Goal: Task Accomplishment & Management: Use online tool/utility

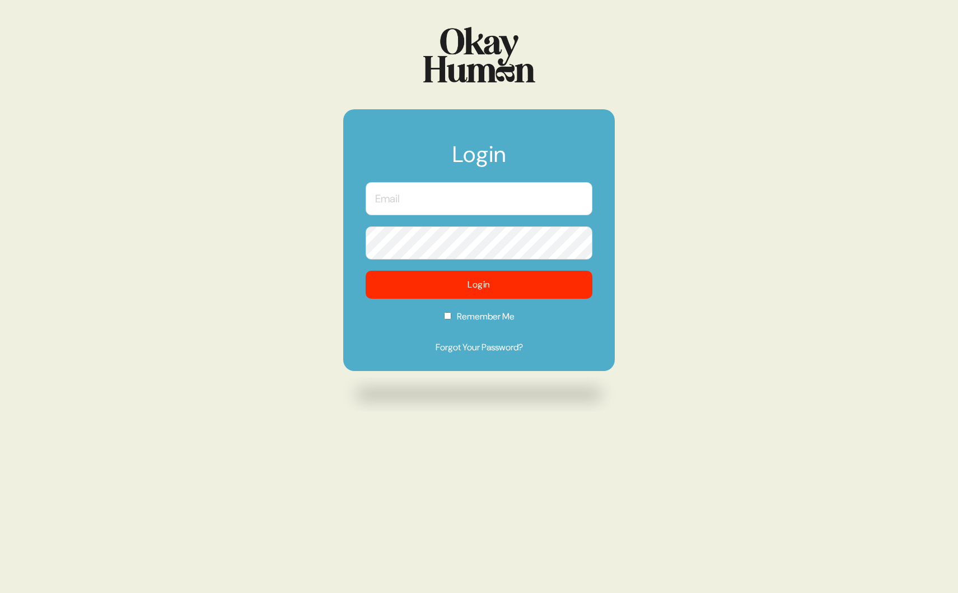
click at [433, 205] on input "text" at bounding box center [479, 198] width 227 height 33
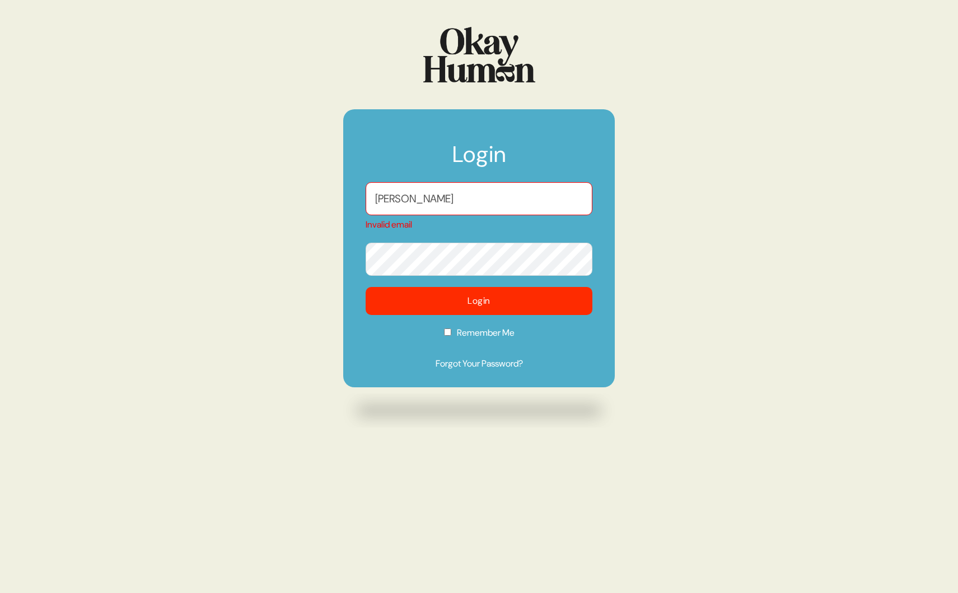
click at [445, 315] on form "Login alex Invalid email Login Remember Me Forgot Your Password?" at bounding box center [479, 248] width 272 height 278
click at [418, 215] on div "alex Invalid email" at bounding box center [479, 206] width 227 height 49
click at [418, 198] on input "[PERSON_NAME]" at bounding box center [479, 198] width 227 height 33
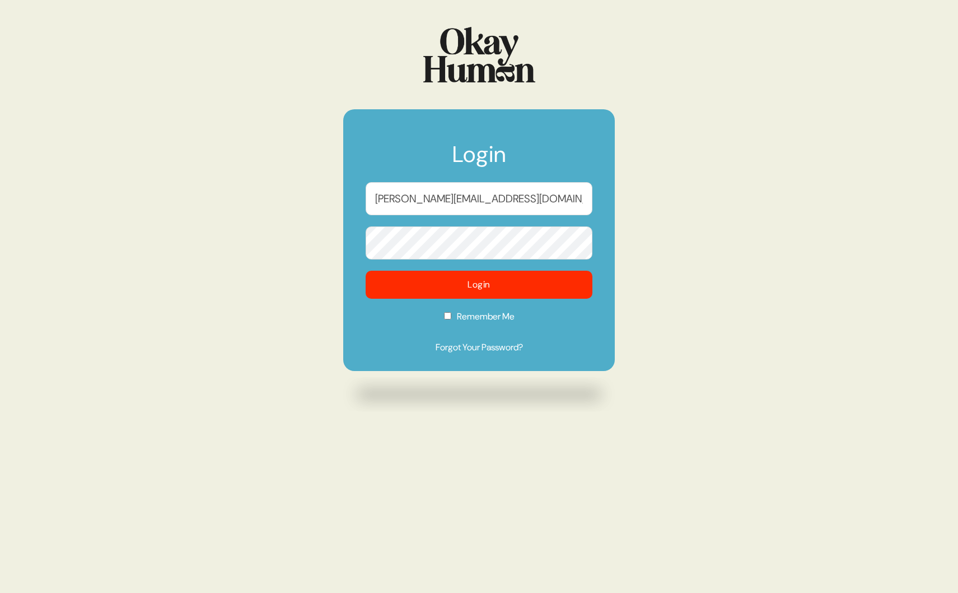
type input "[PERSON_NAME][EMAIL_ADDRESS][DOMAIN_NAME]"
click at [447, 316] on form "Login alex@okayhuman.com Login Remember Me Forgot Your Password?" at bounding box center [479, 240] width 272 height 262
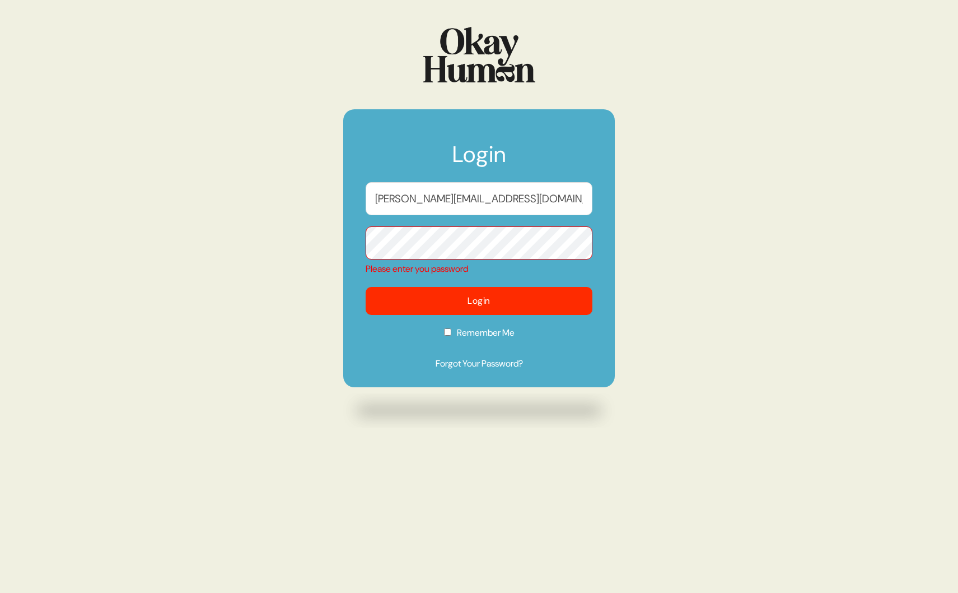
click at [447, 333] on input "Remember Me" at bounding box center [447, 331] width 7 height 7
checkbox input "true"
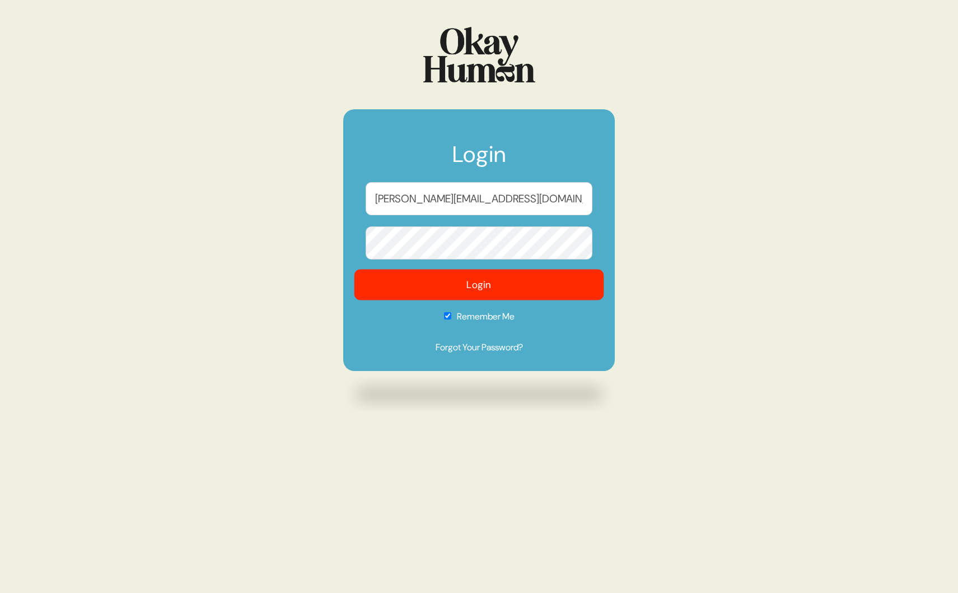
click at [486, 286] on button "Login" at bounding box center [480, 284] width 250 height 31
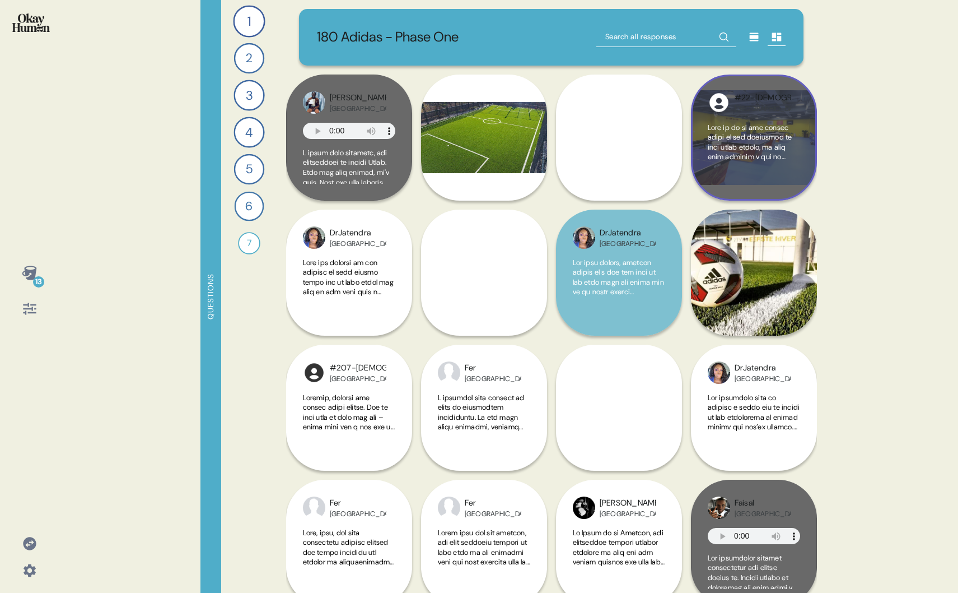
click at [801, 97] on div "#22-Male Shanghai" at bounding box center [754, 137] width 126 height 126
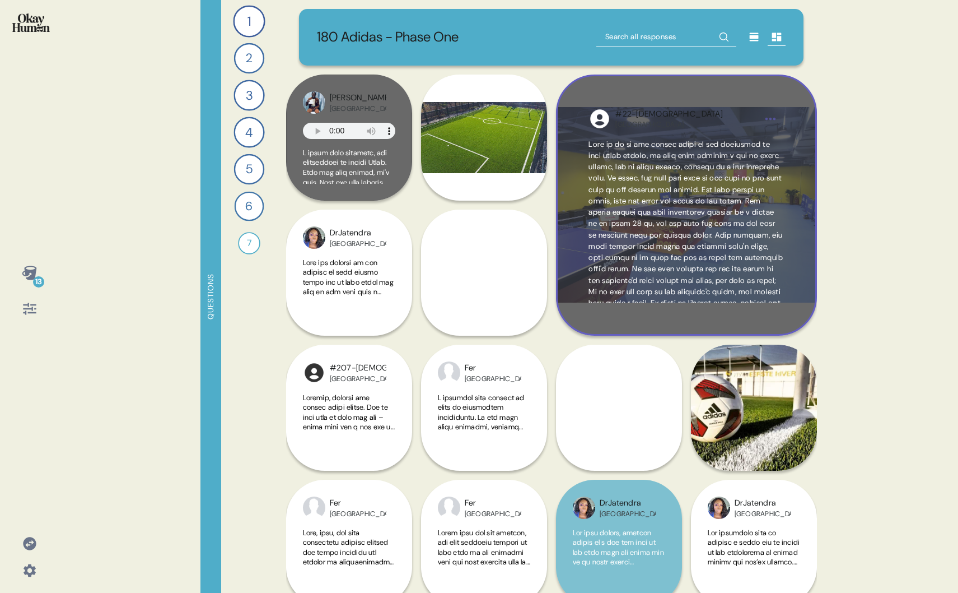
click at [769, 118] on html "13 Questions 1 If you were bringing me with you to go play sports casually, whe…" at bounding box center [479, 296] width 958 height 593
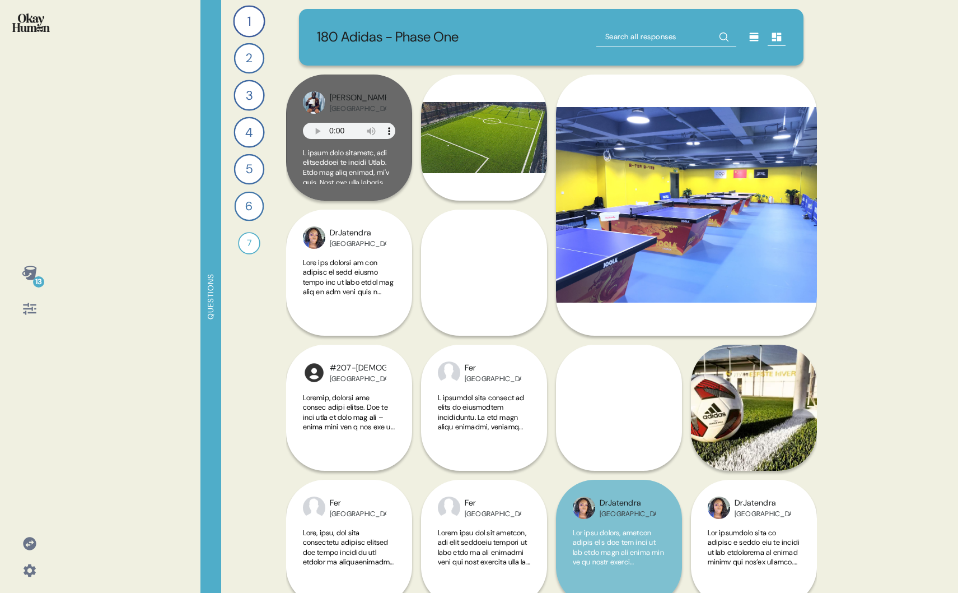
click at [902, 250] on html "13 Questions 1 If you were bringing me with you to go play sports casually, whe…" at bounding box center [479, 296] width 958 height 593
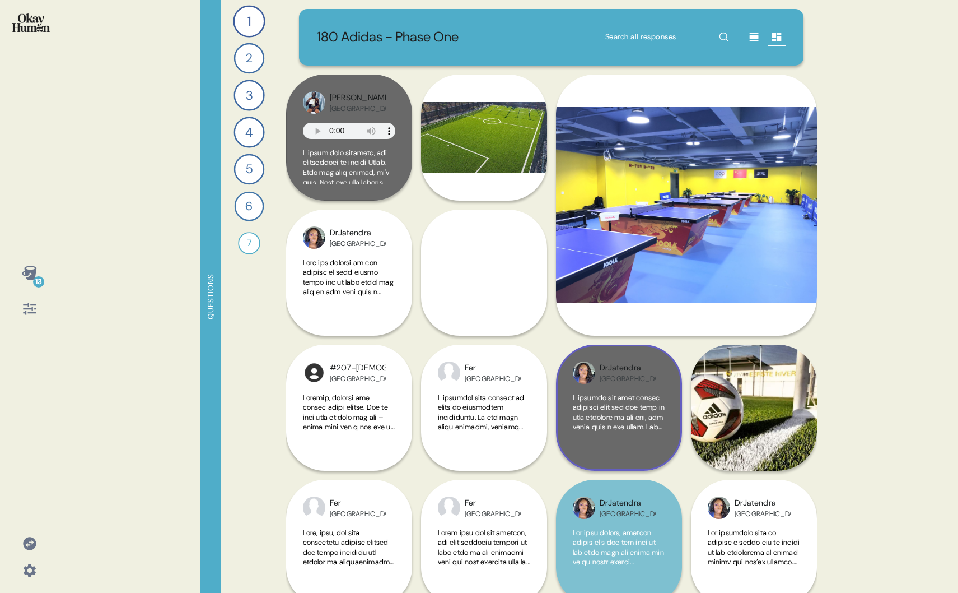
click at [656, 371] on div "DrJatendra Los Angeles" at bounding box center [628, 372] width 57 height 21
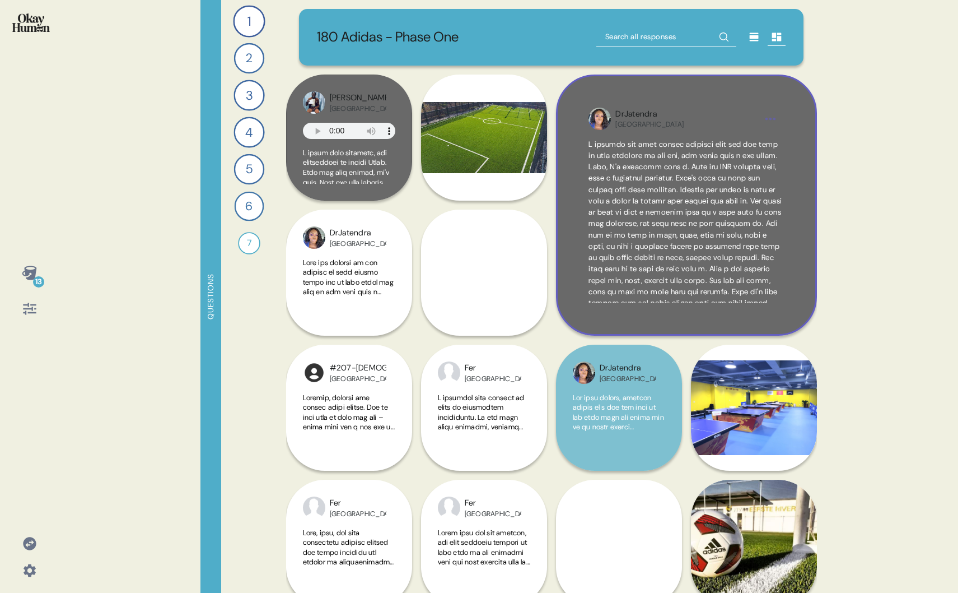
click at [755, 134] on div "DrJatendra Los Angeles" at bounding box center [686, 204] width 261 height 261
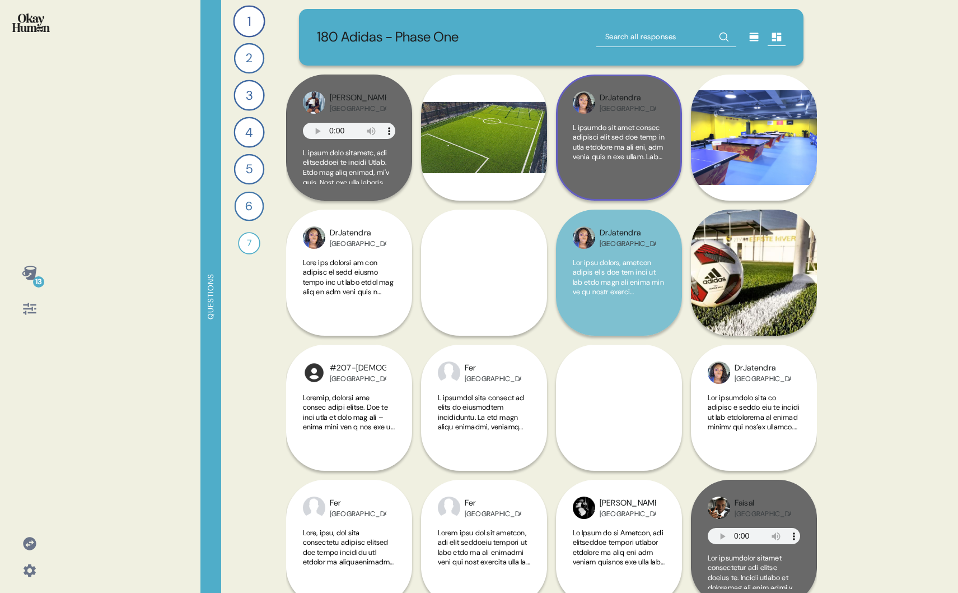
click at [658, 95] on div "DrJatendra Los Angeles" at bounding box center [619, 102] width 92 height 22
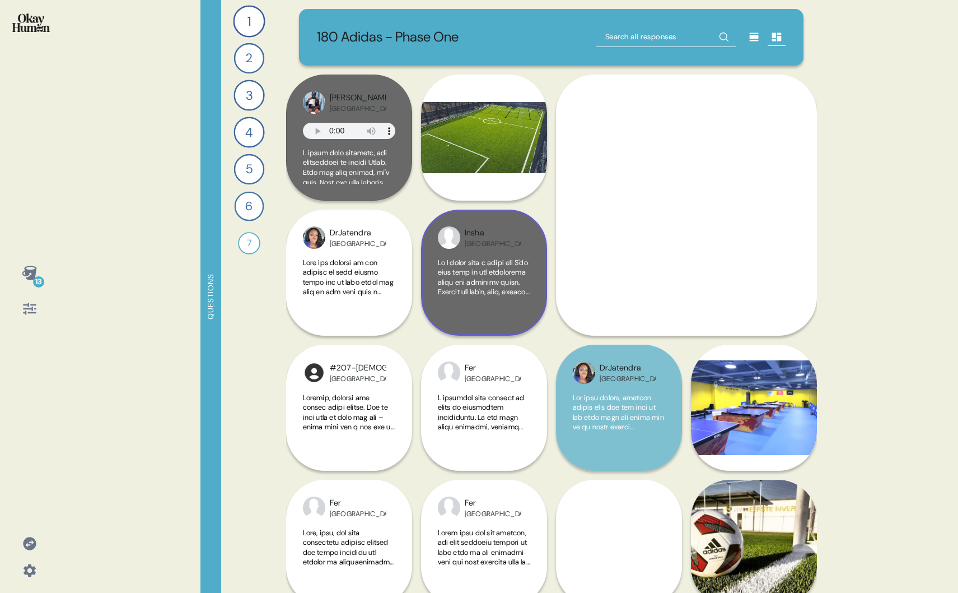
click at [516, 282] on span at bounding box center [484, 277] width 92 height 39
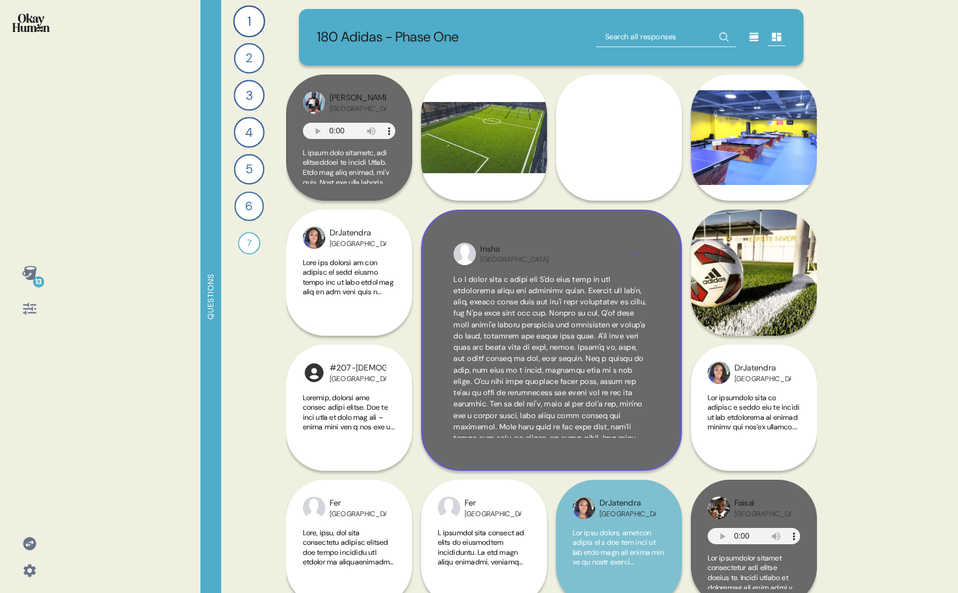
click at [642, 296] on span at bounding box center [551, 472] width 195 height 397
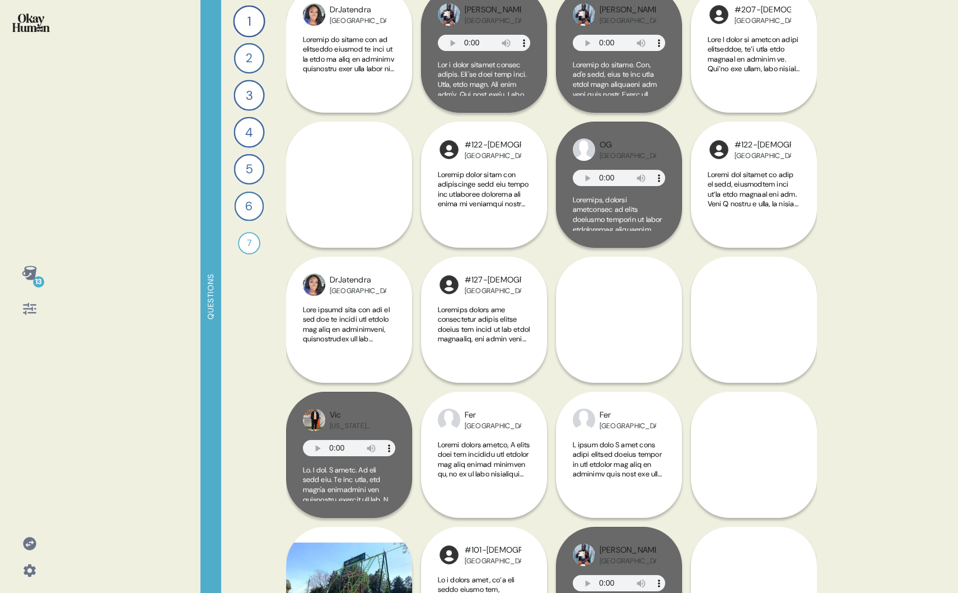
scroll to position [630, 0]
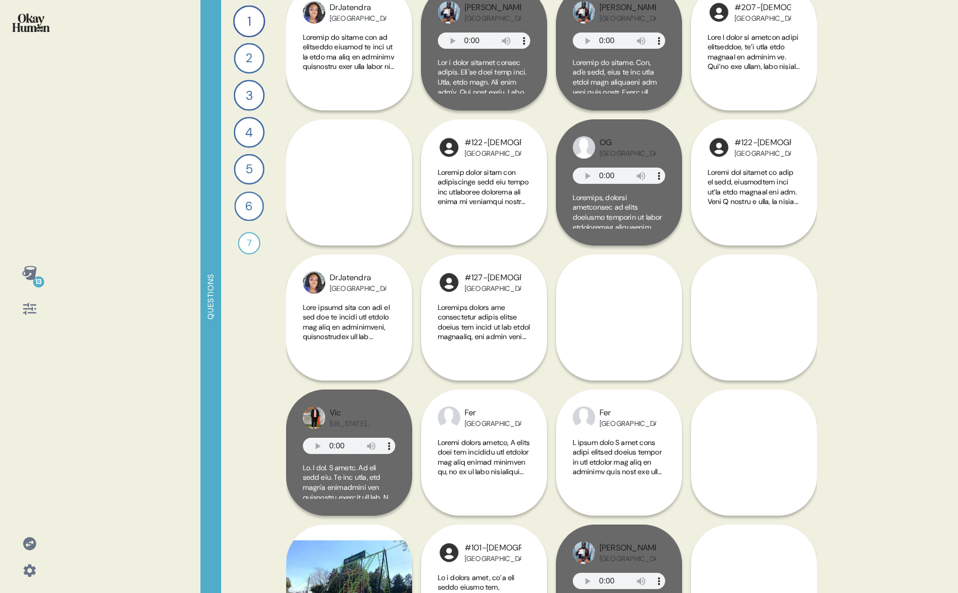
click at [28, 554] on div at bounding box center [29, 543] width 27 height 27
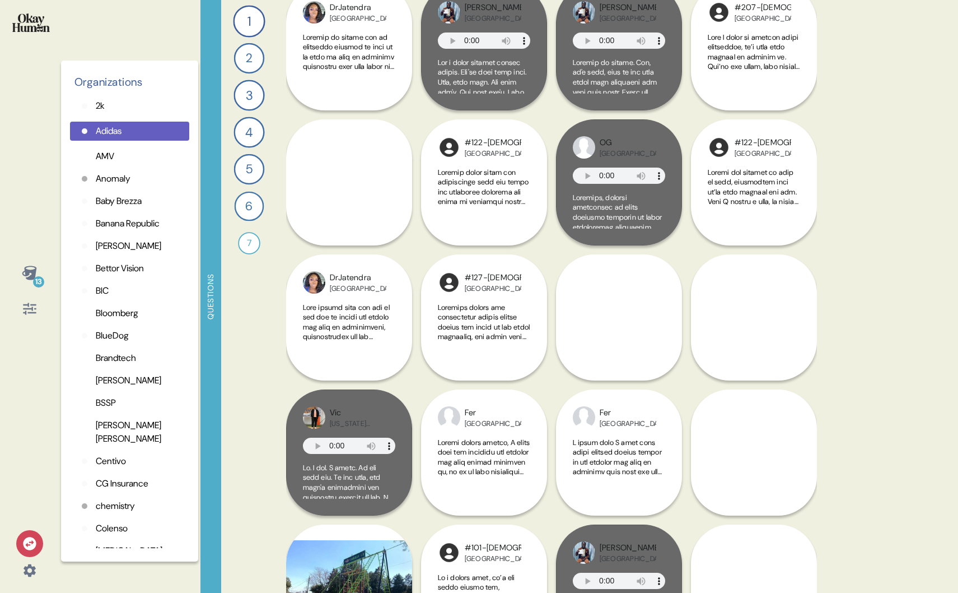
click at [120, 482] on p "CG Insurance" at bounding box center [122, 483] width 53 height 13
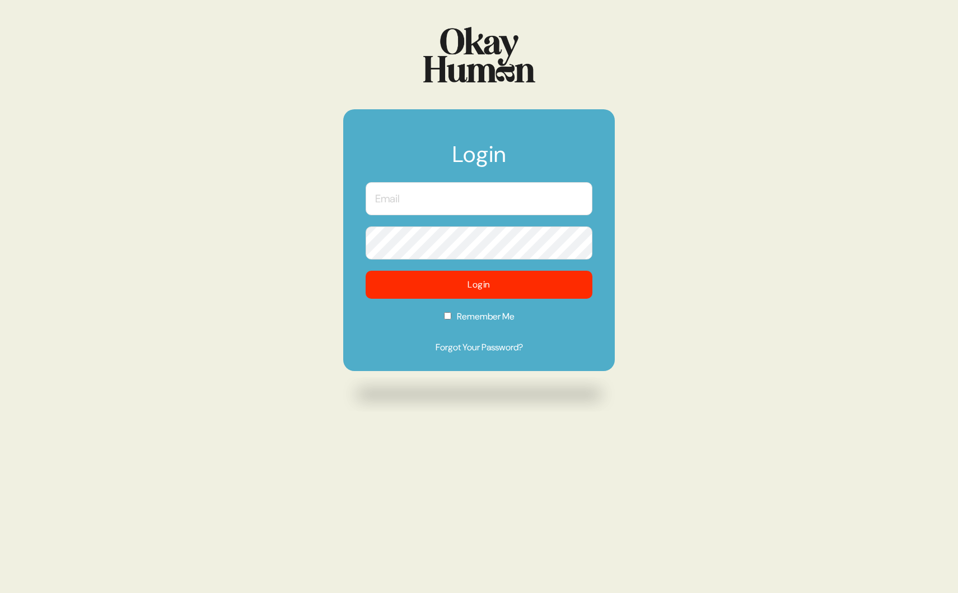
click at [411, 199] on input "text" at bounding box center [479, 198] width 227 height 33
type input "[PERSON_NAME][EMAIL_ADDRESS][DOMAIN_NAME]"
click at [445, 320] on label "Remember Me" at bounding box center [479, 320] width 227 height 21
click at [445, 319] on input "Remember Me" at bounding box center [447, 315] width 7 height 7
checkbox input "true"
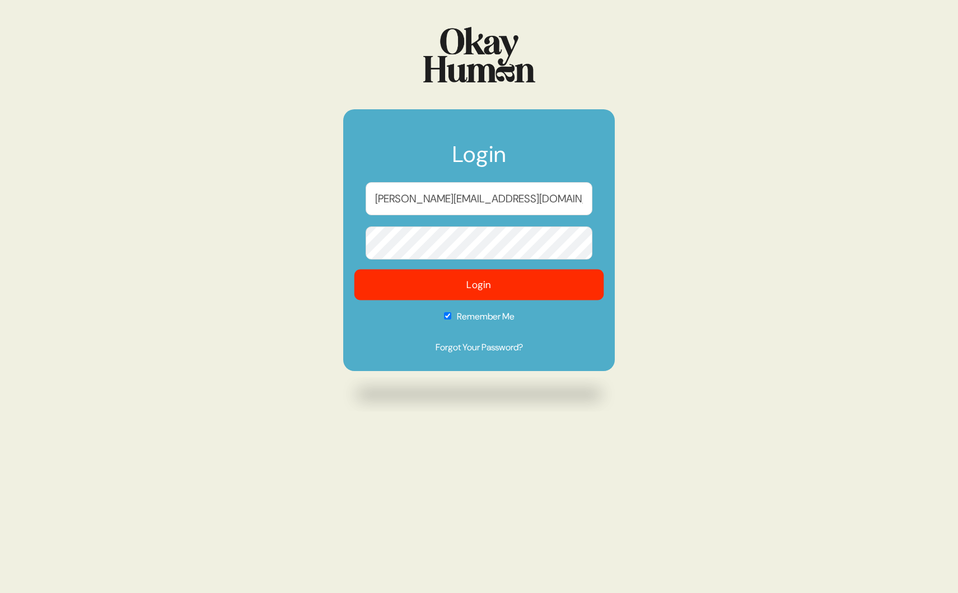
click at [474, 293] on button "Login" at bounding box center [480, 284] width 250 height 31
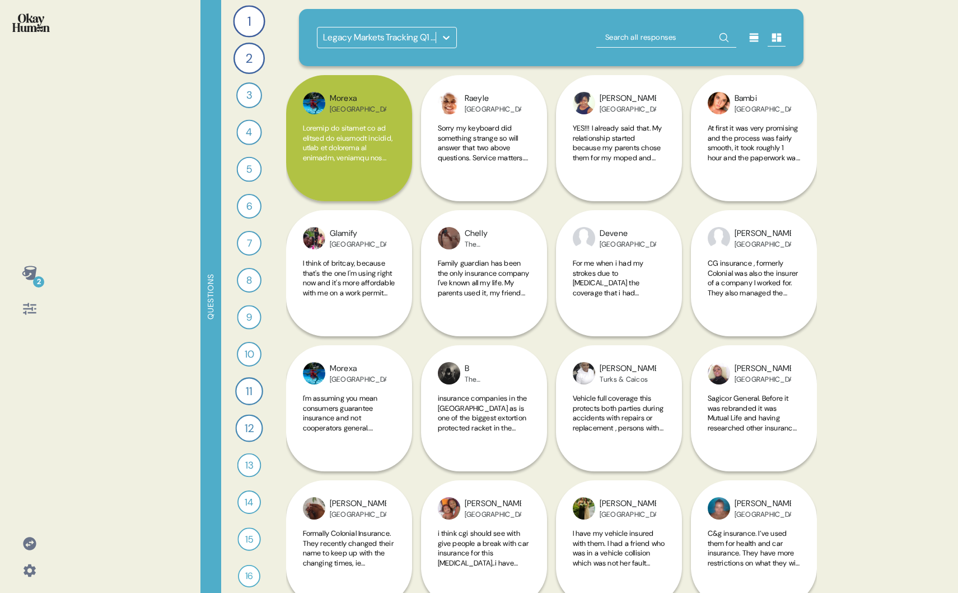
click at [20, 312] on div at bounding box center [29, 308] width 27 height 27
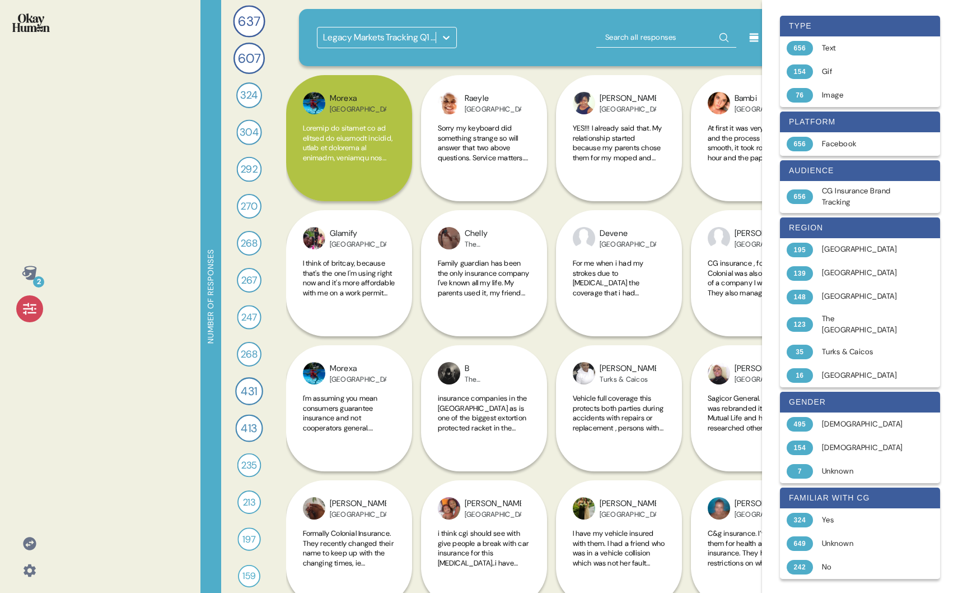
click at [29, 539] on icon at bounding box center [29, 543] width 13 height 13
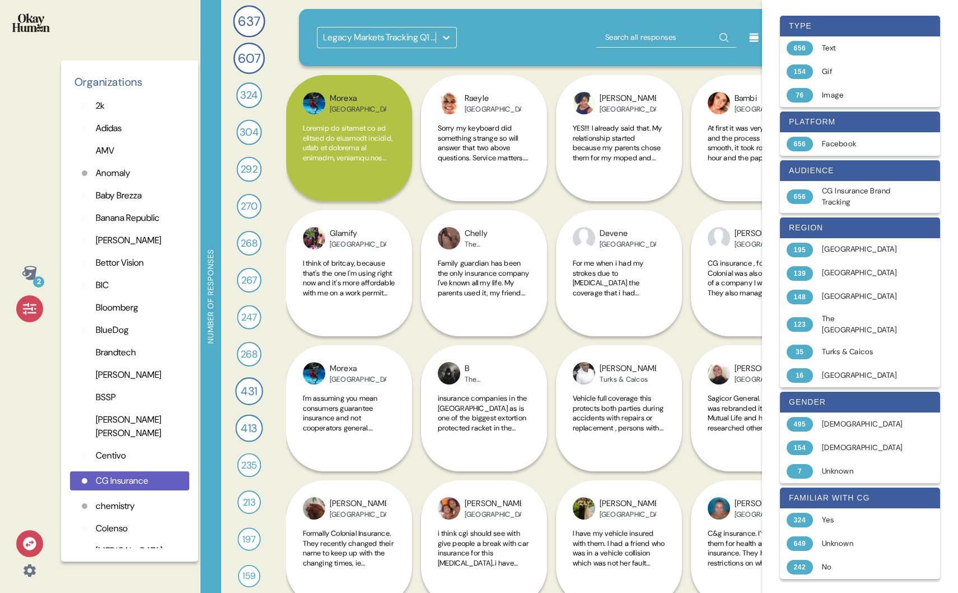
click at [112, 174] on p "Anomaly" at bounding box center [113, 172] width 35 height 13
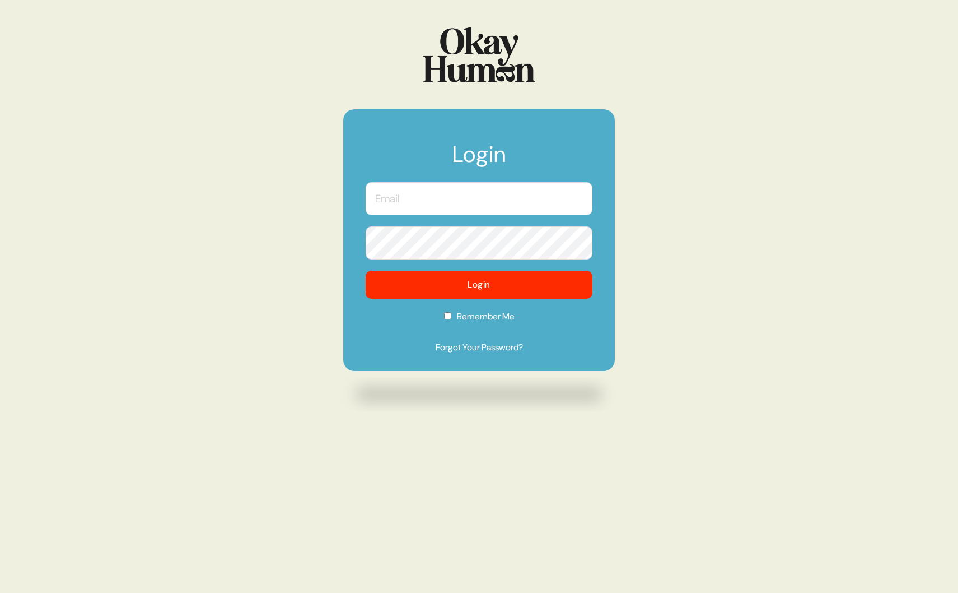
click at [435, 208] on input "text" at bounding box center [479, 198] width 227 height 33
type input "[PERSON_NAME]"
click at [449, 198] on input "text" at bounding box center [479, 198] width 227 height 33
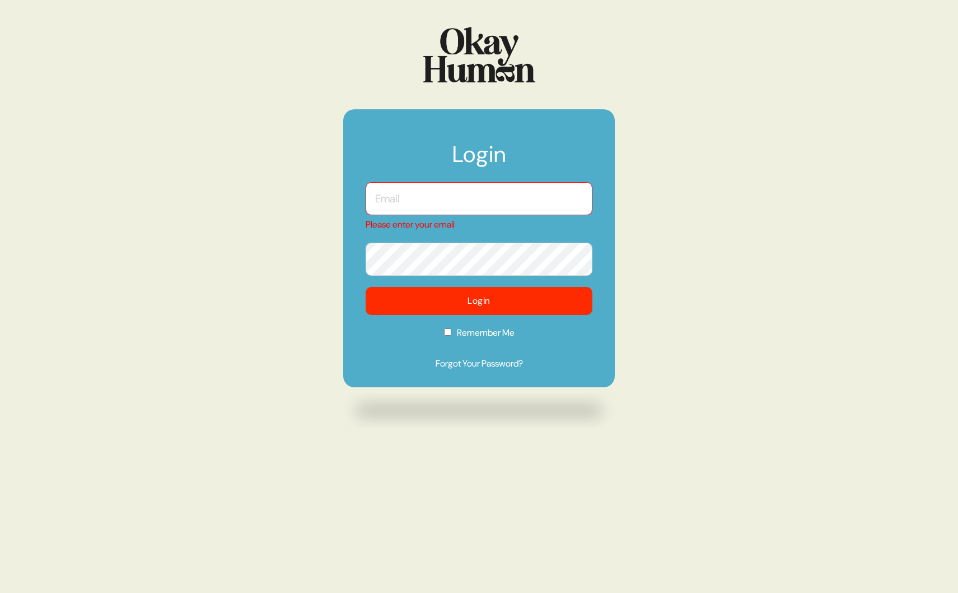
click at [432, 207] on input "text" at bounding box center [479, 198] width 227 height 33
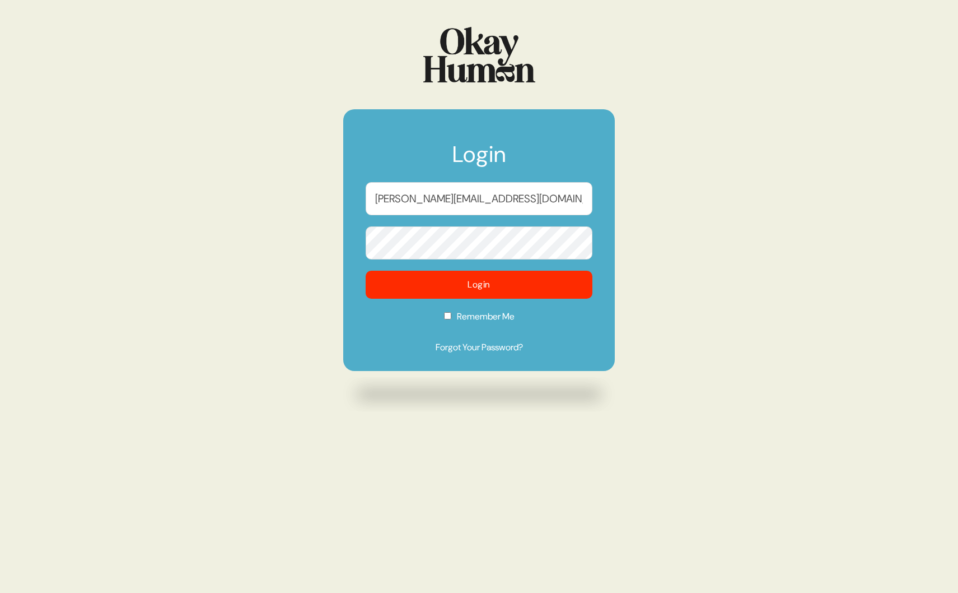
type input "[PERSON_NAME][EMAIL_ADDRESS][DOMAIN_NAME]"
click at [366, 271] on button "Login" at bounding box center [479, 285] width 227 height 28
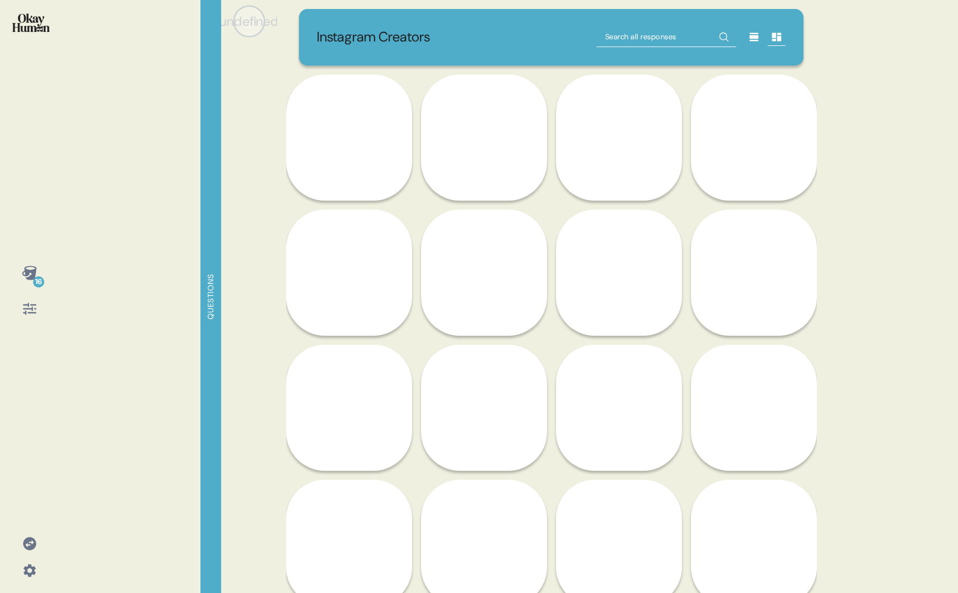
click at [31, 313] on icon at bounding box center [30, 309] width 16 height 16
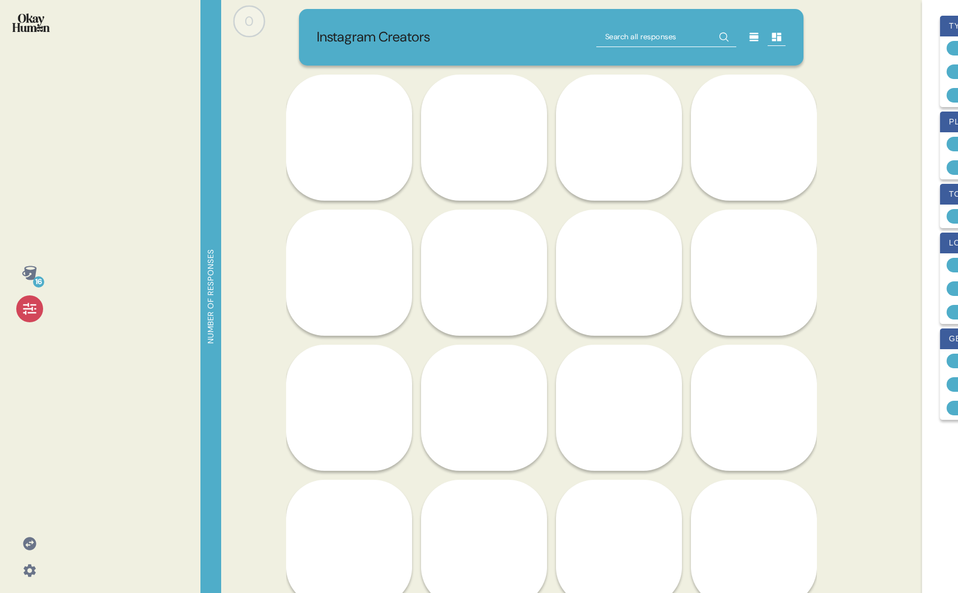
click at [26, 307] on icon at bounding box center [30, 309] width 16 height 16
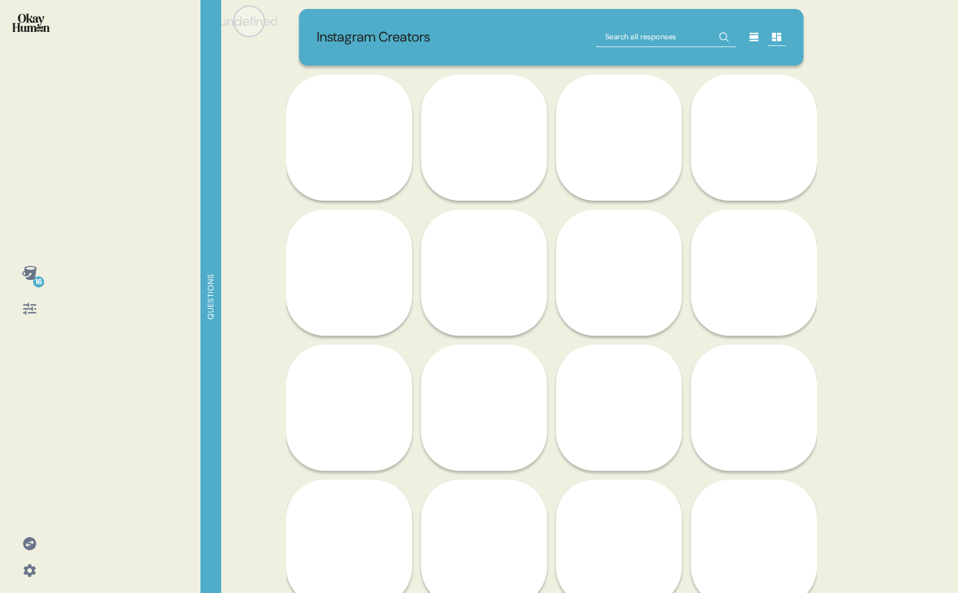
click at [24, 307] on icon at bounding box center [30, 309] width 16 height 16
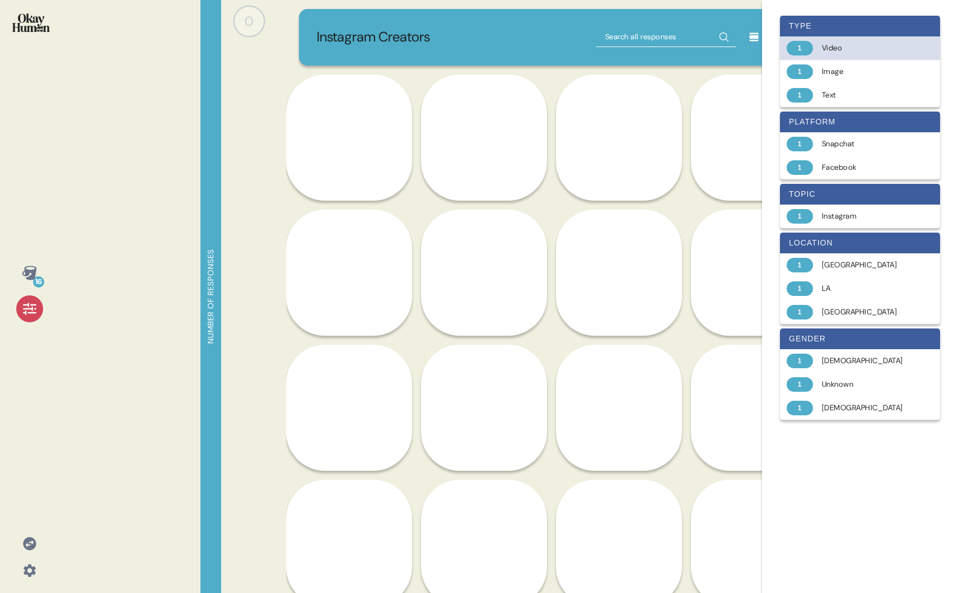
click at [832, 50] on div "Video" at bounding box center [866, 48] width 89 height 11
click at [40, 305] on div "1" at bounding box center [29, 308] width 27 height 27
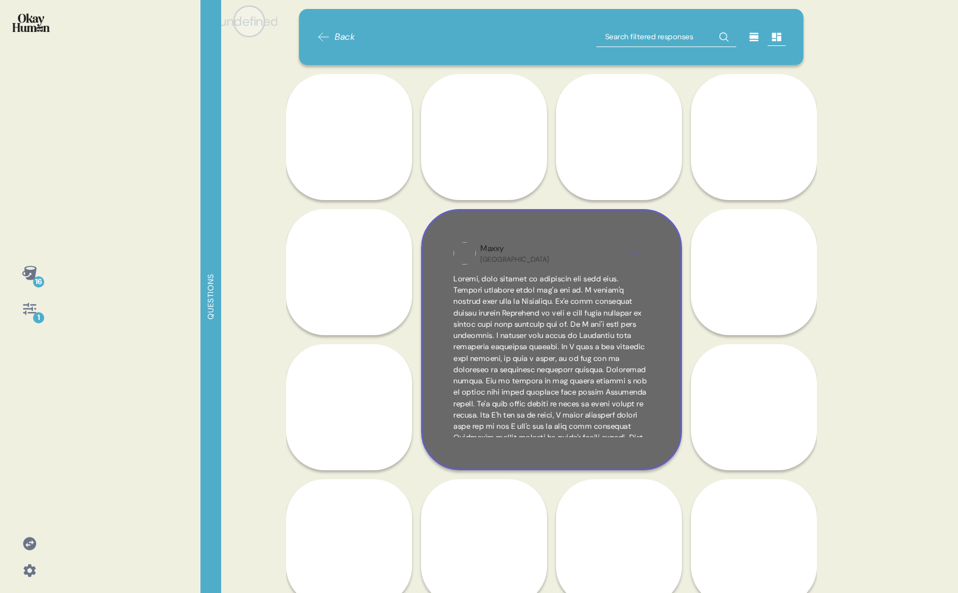
click at [562, 336] on span at bounding box center [551, 471] width 195 height 395
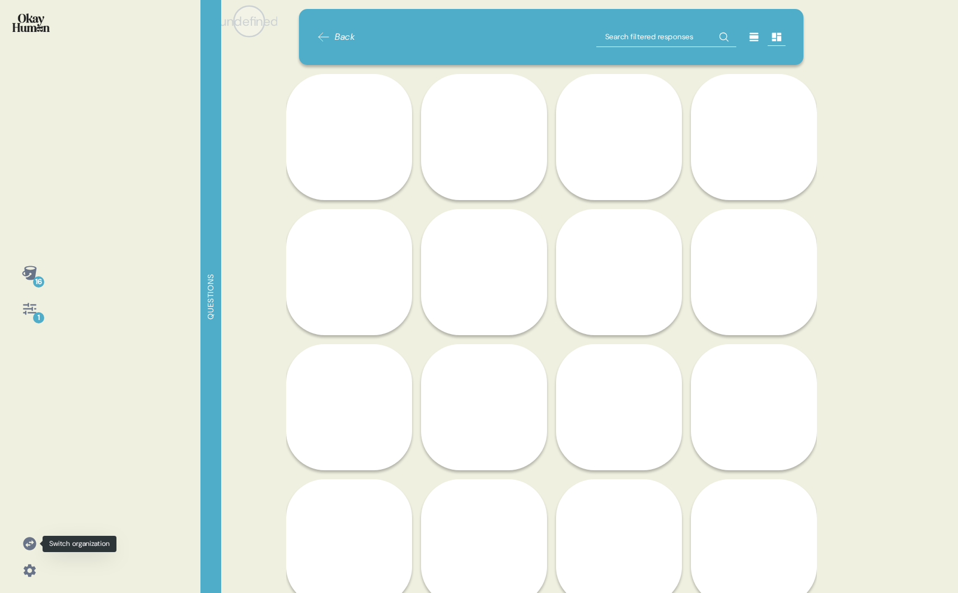
click at [27, 542] on icon at bounding box center [29, 543] width 13 height 13
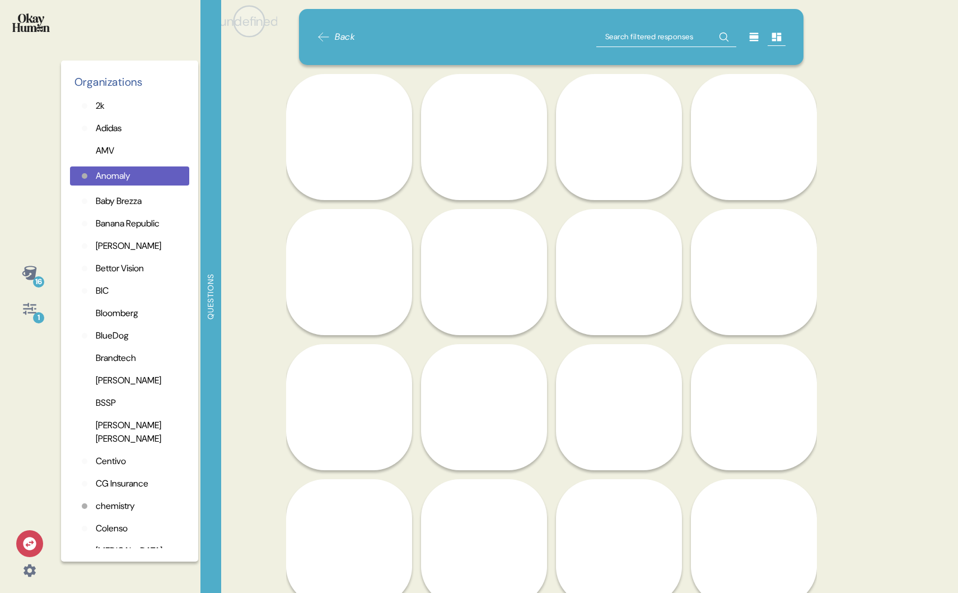
click at [104, 405] on p "BSSP" at bounding box center [106, 402] width 20 height 13
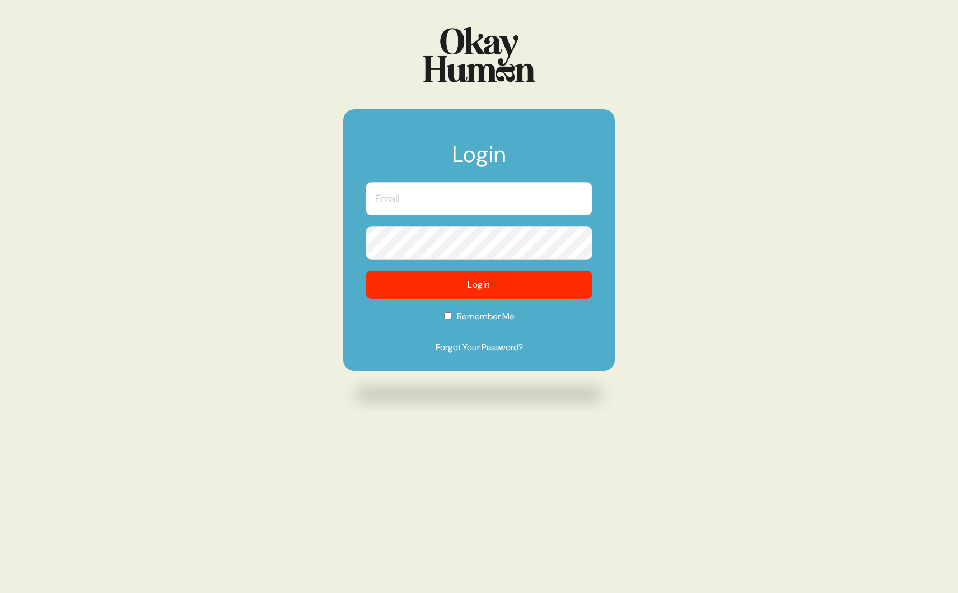
click at [460, 192] on input "text" at bounding box center [479, 198] width 227 height 33
type input "[PERSON_NAME][EMAIL_ADDRESS][DOMAIN_NAME]"
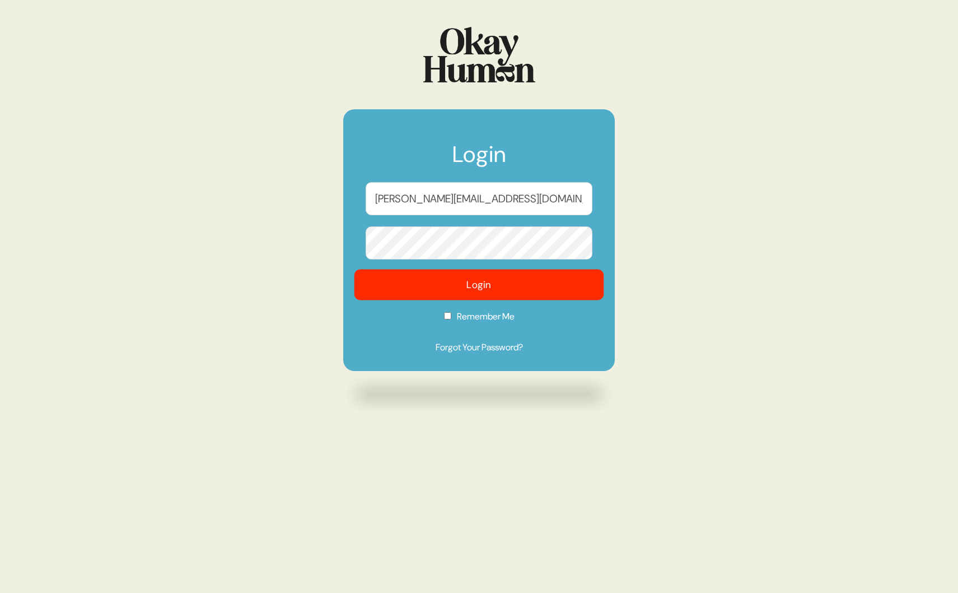
click at [461, 276] on button "Login" at bounding box center [480, 284] width 250 height 31
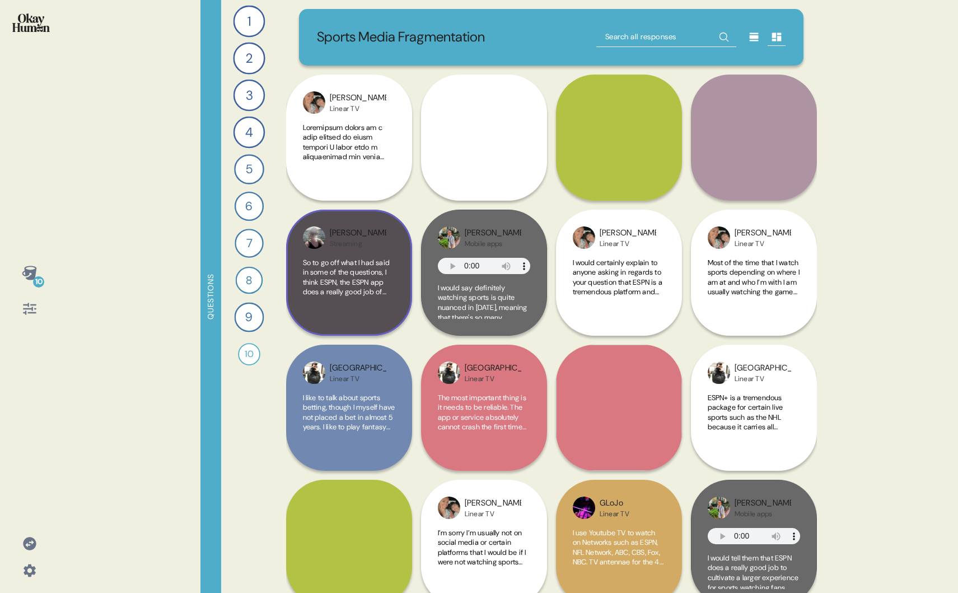
click at [349, 282] on span "So to go off what I had said in some of the questions, I think ESPN, the ESPN a…" at bounding box center [349, 449] width 92 height 383
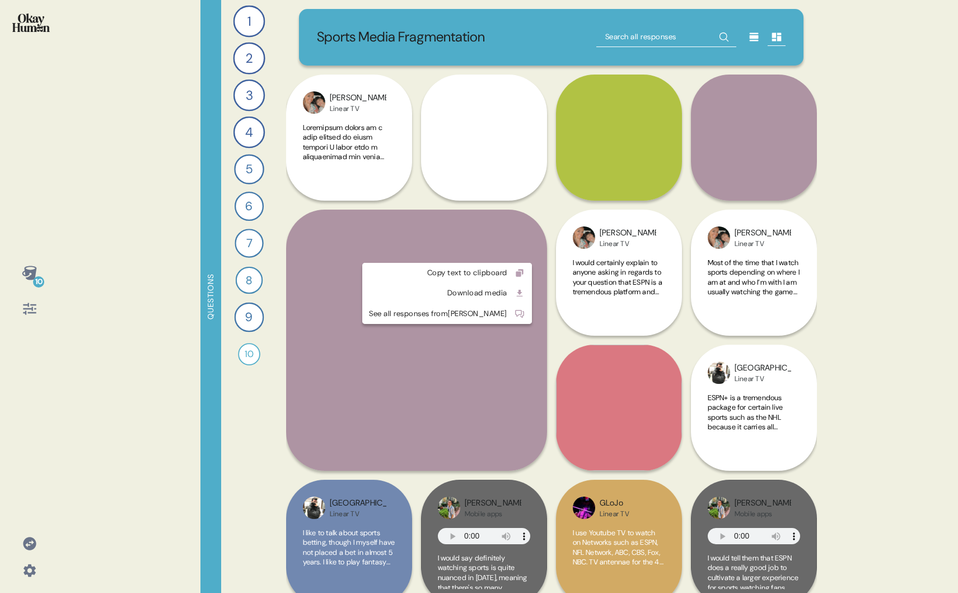
click at [501, 253] on html "10 Questions 1 Take me on a tour of how you watch sports, what platforms you us…" at bounding box center [479, 296] width 958 height 593
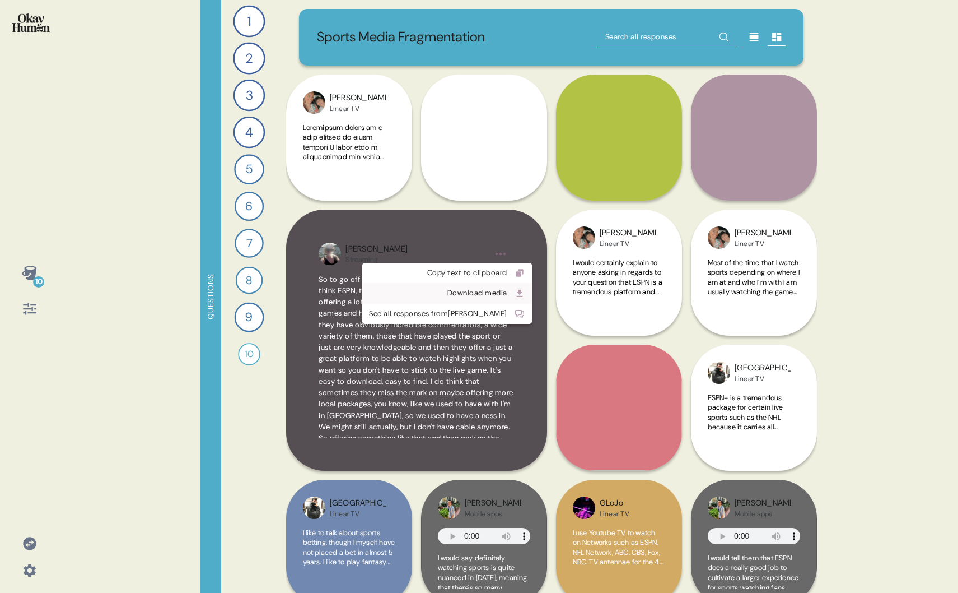
click at [471, 292] on div "Download media" at bounding box center [438, 292] width 138 height 11
